Goal: Check status: Check status

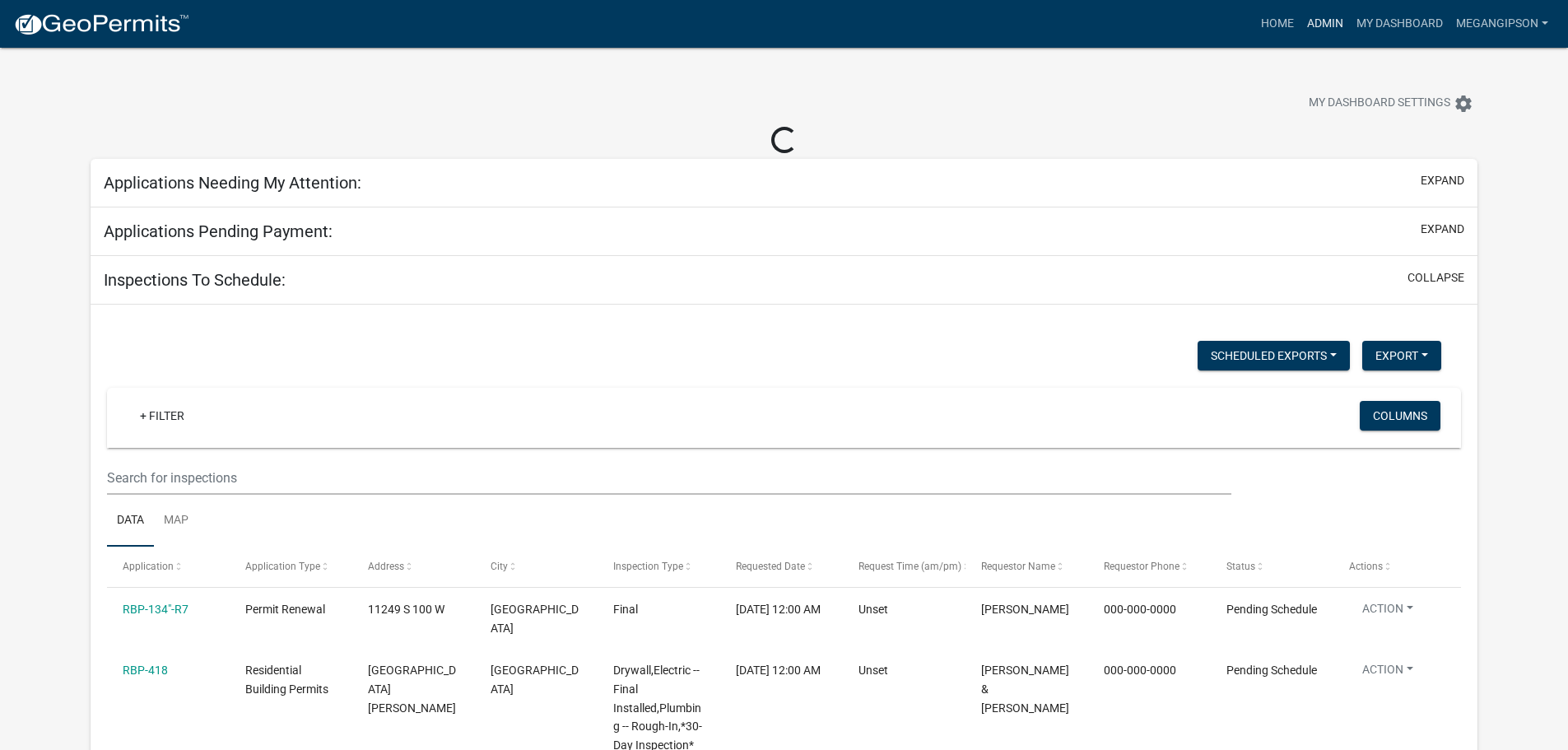
click at [1306, 19] on link "Admin" at bounding box center [1325, 23] width 49 height 31
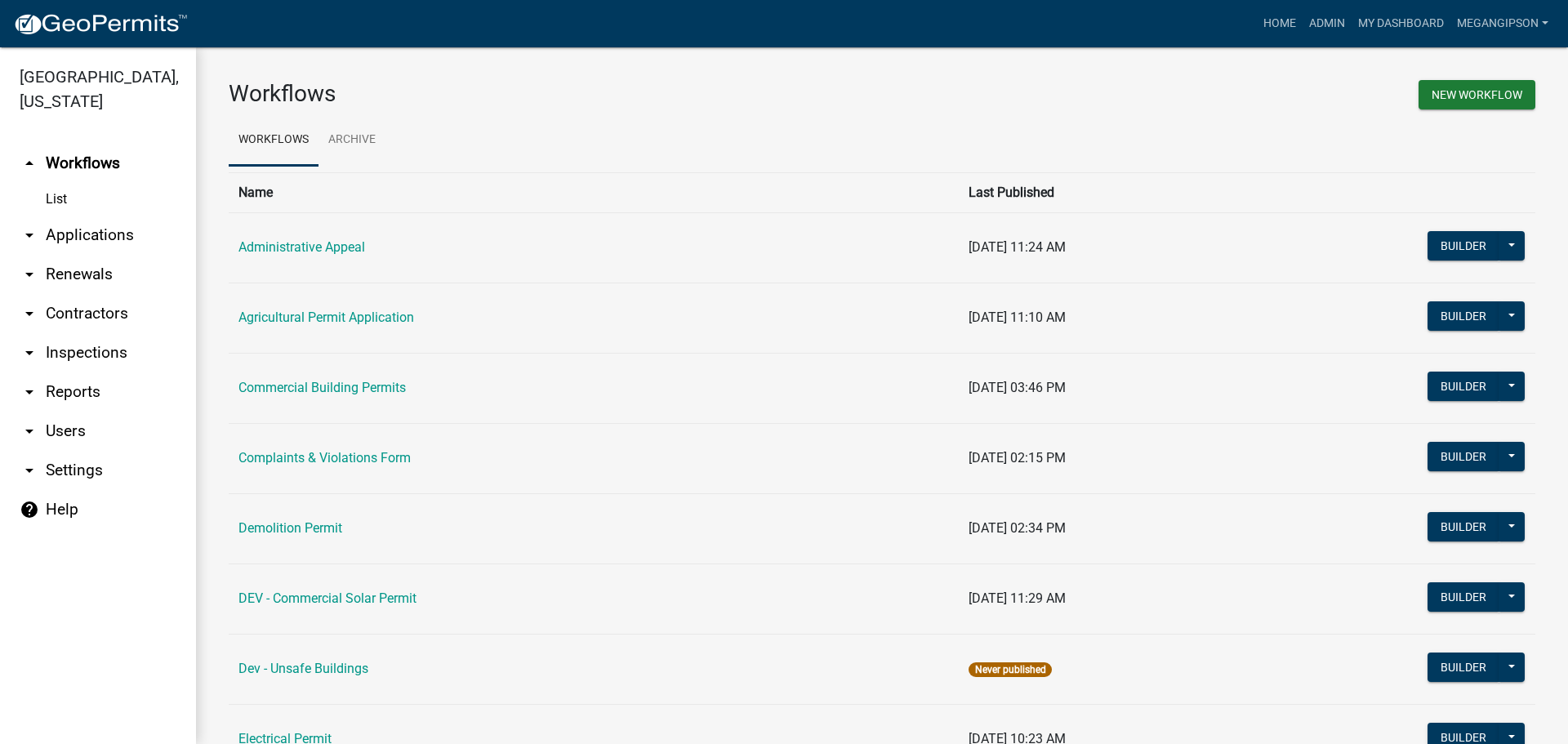
click at [119, 250] on link "arrow_drop_down Applications" at bounding box center [98, 235] width 196 height 39
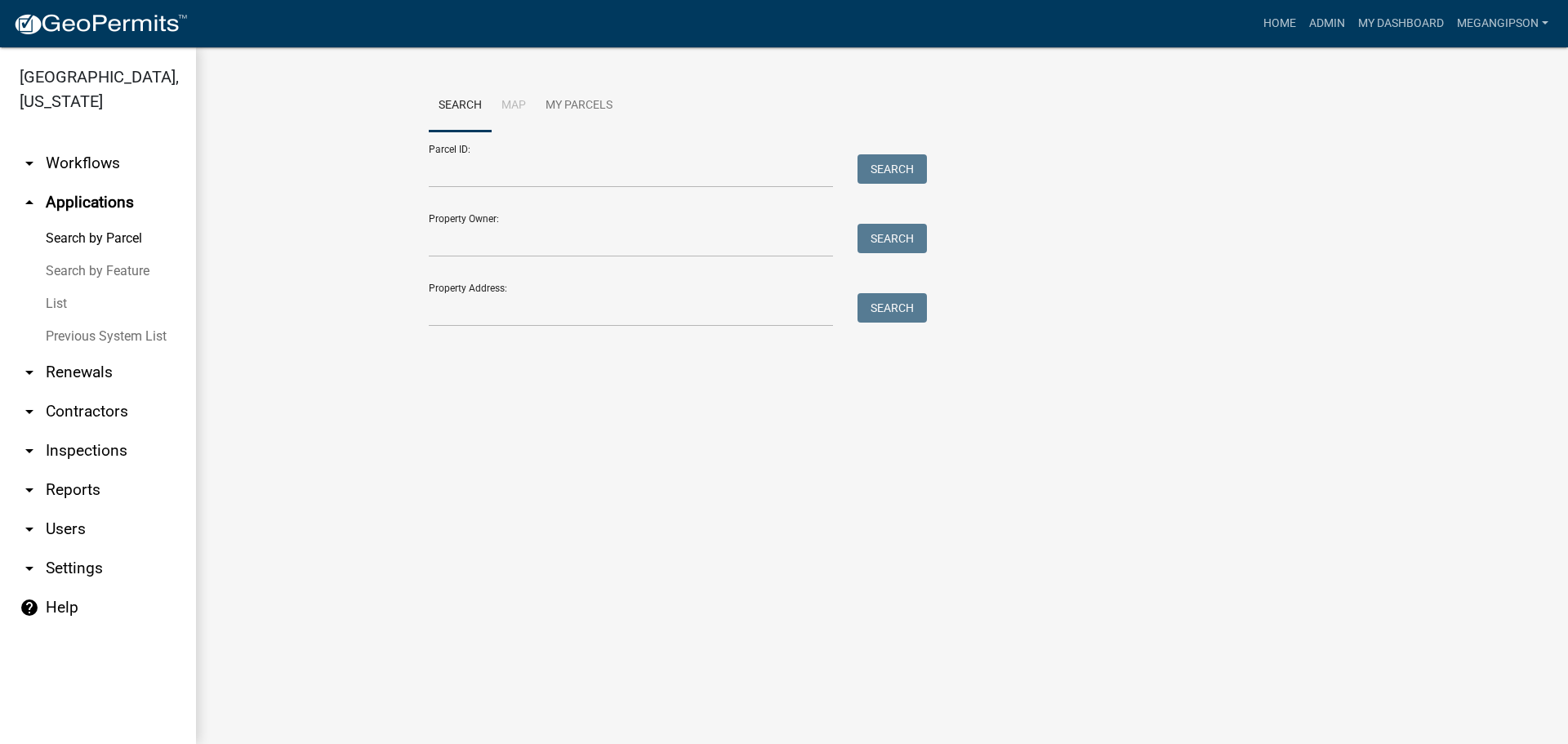
click at [62, 320] on link "List" at bounding box center [98, 304] width 196 height 32
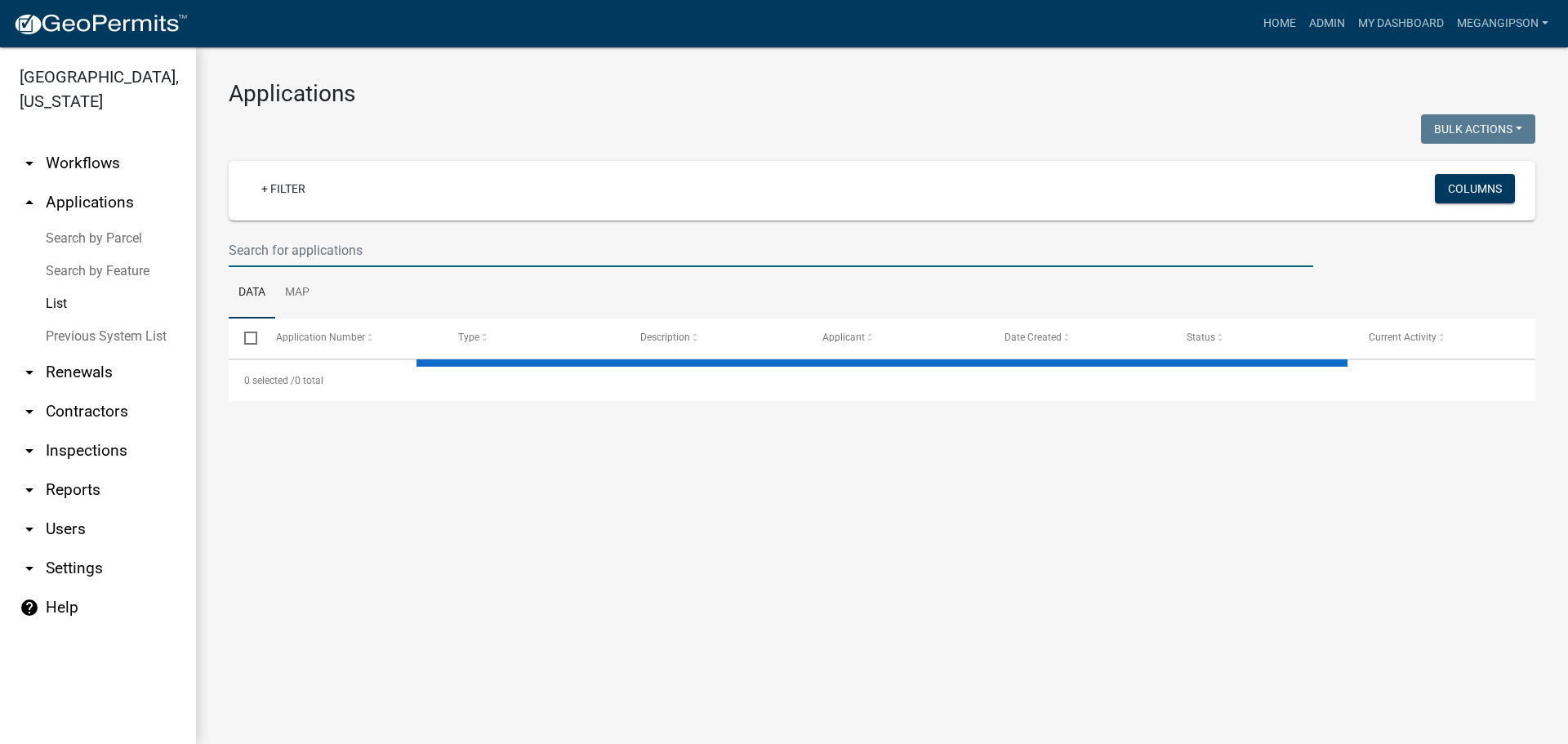
click at [313, 265] on input "text" at bounding box center [771, 250] width 1085 height 33
select select "3: 100"
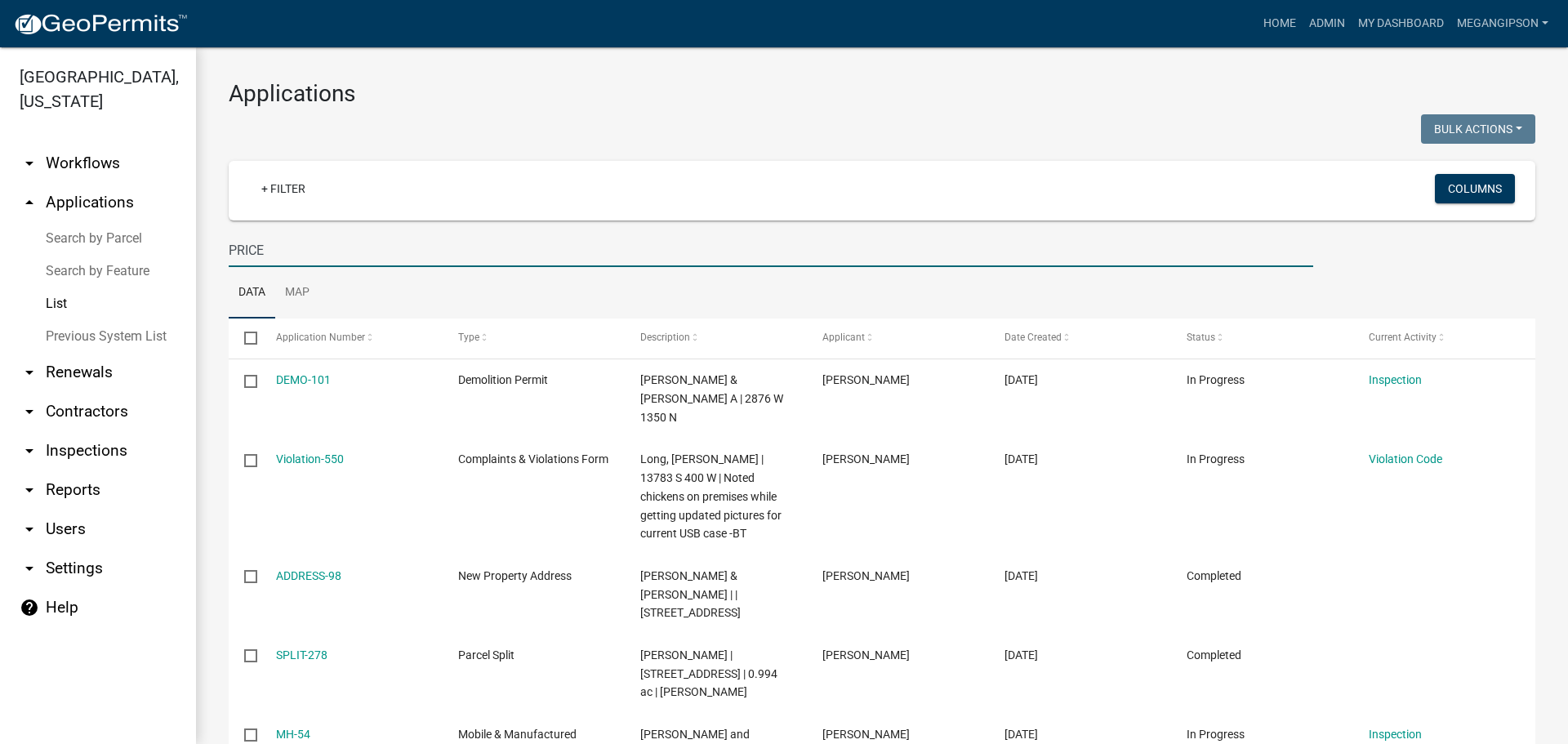
type input "PRICE"
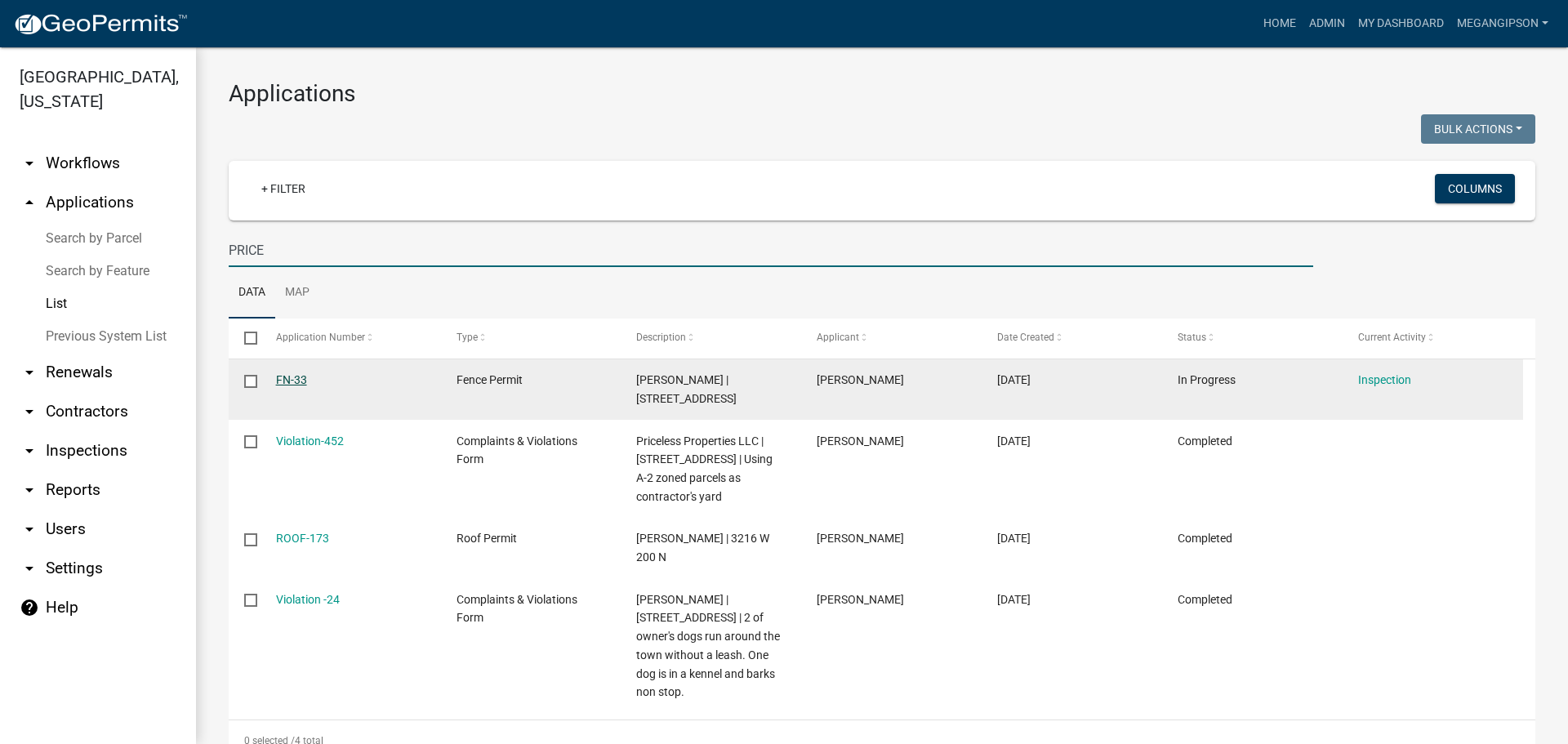
click at [292, 387] on link "FN-33" at bounding box center [291, 380] width 31 height 13
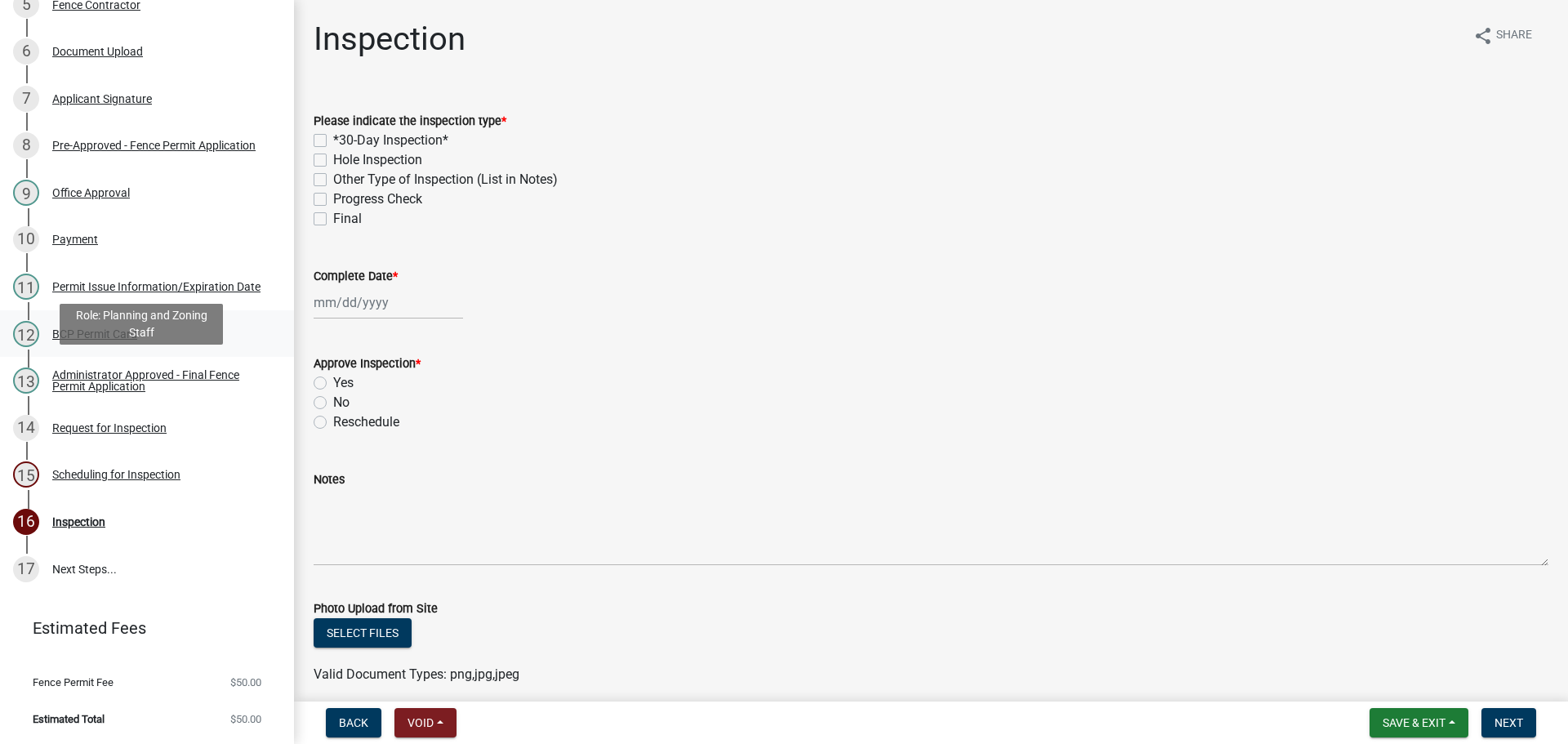
scroll to position [490, 0]
click at [140, 252] on div "10 Payment" at bounding box center [140, 240] width 255 height 27
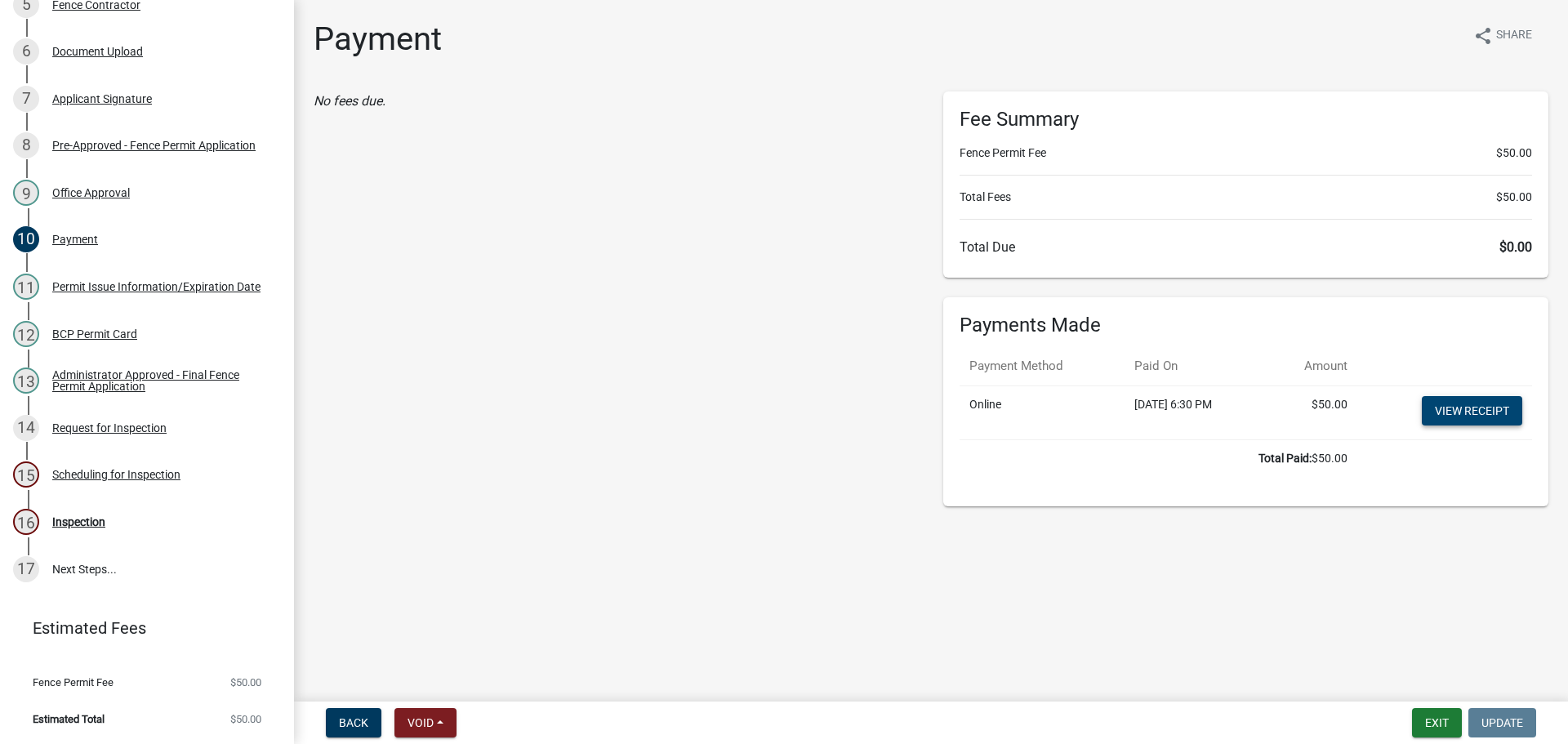
click at [1434, 425] on link "View receipt" at bounding box center [1472, 411] width 100 height 29
click at [1412, 714] on button "Exit" at bounding box center [1437, 722] width 50 height 29
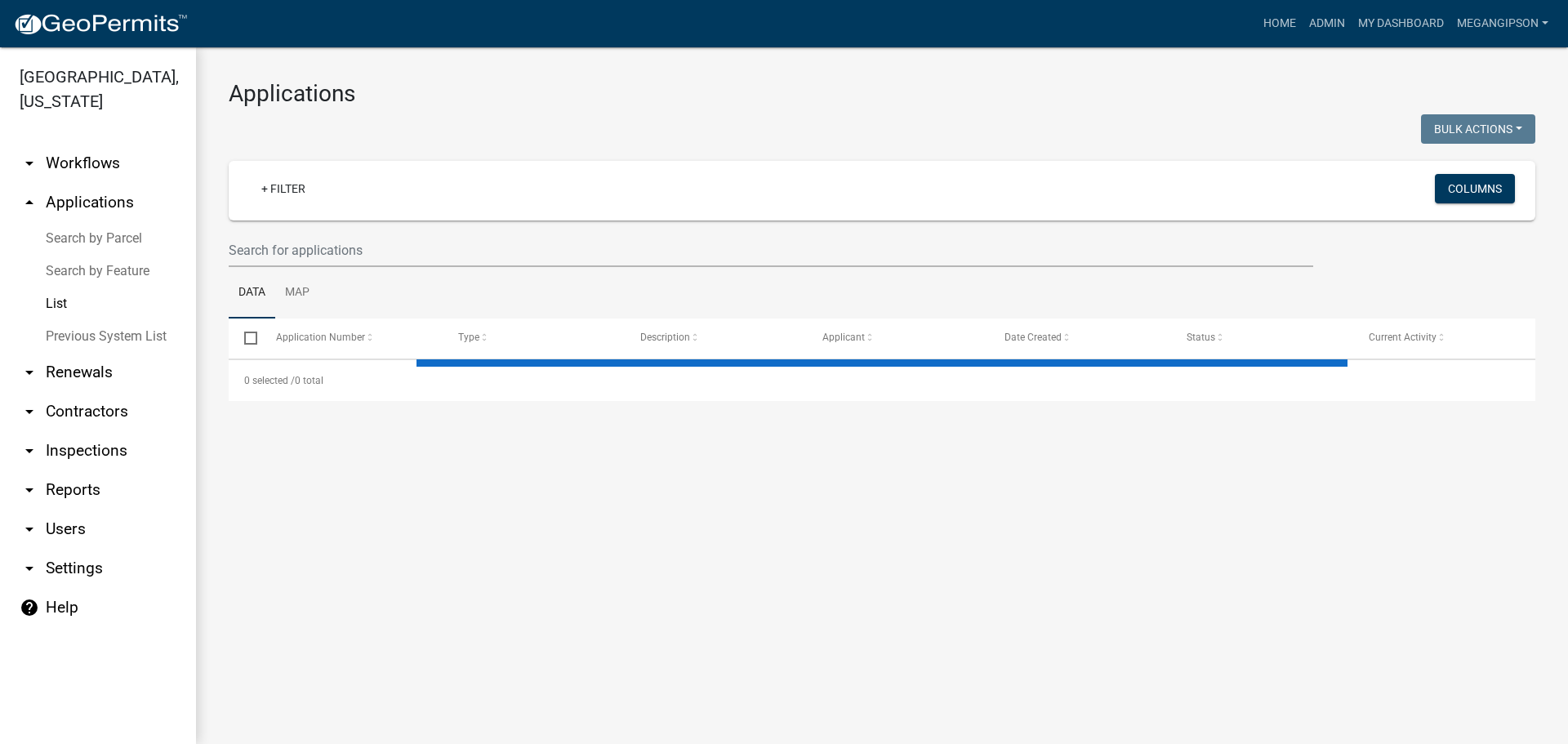
select select "3: 100"
